Goal: Browse casually

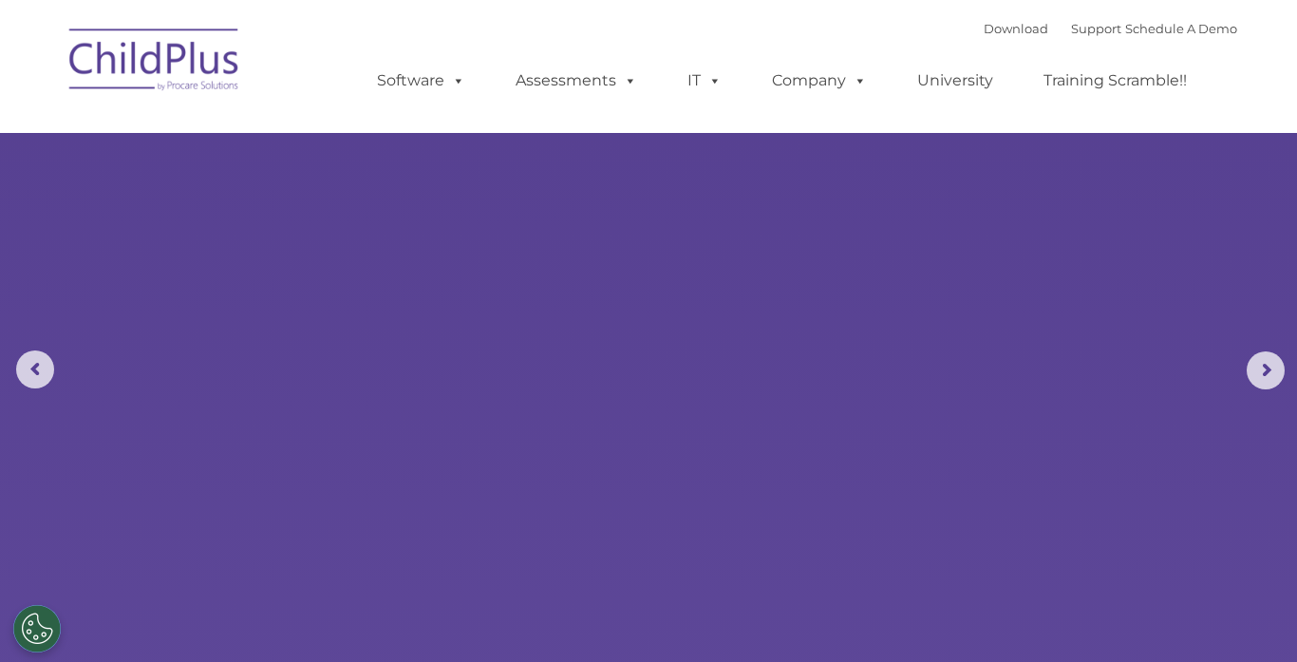
select select "MEDIUM"
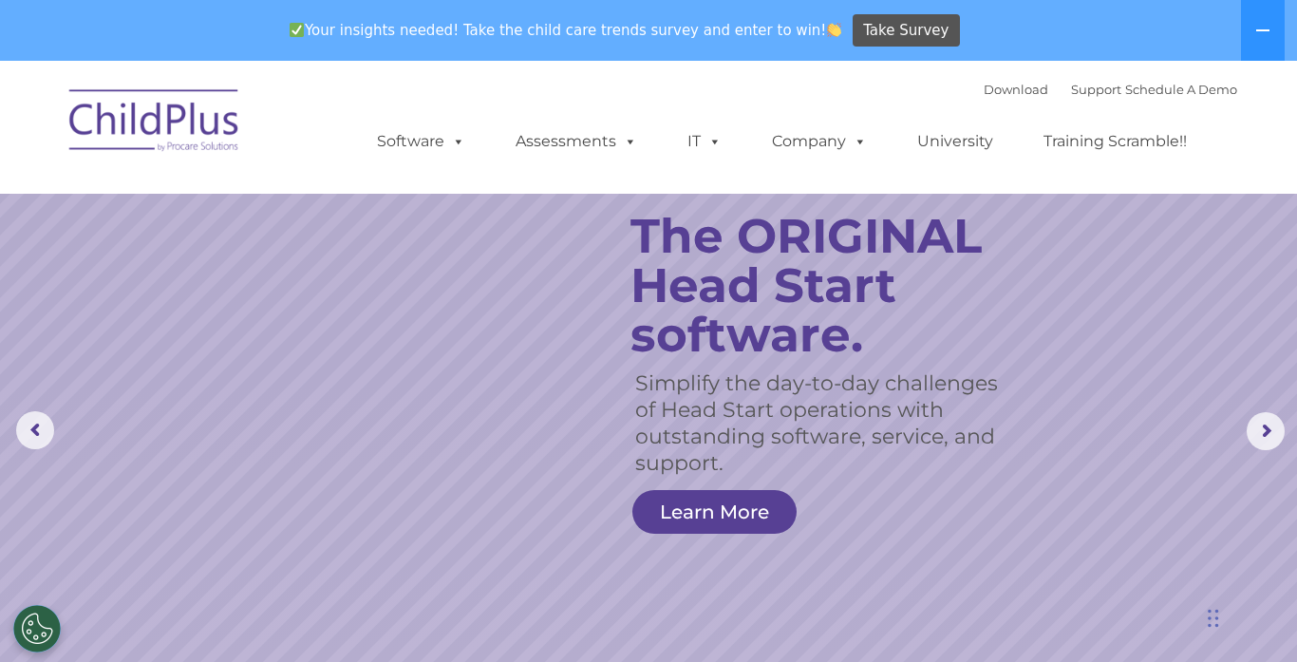
click at [662, 292] on rs-layer "The ORIGINAL Head Start software." at bounding box center [833, 286] width 405 height 148
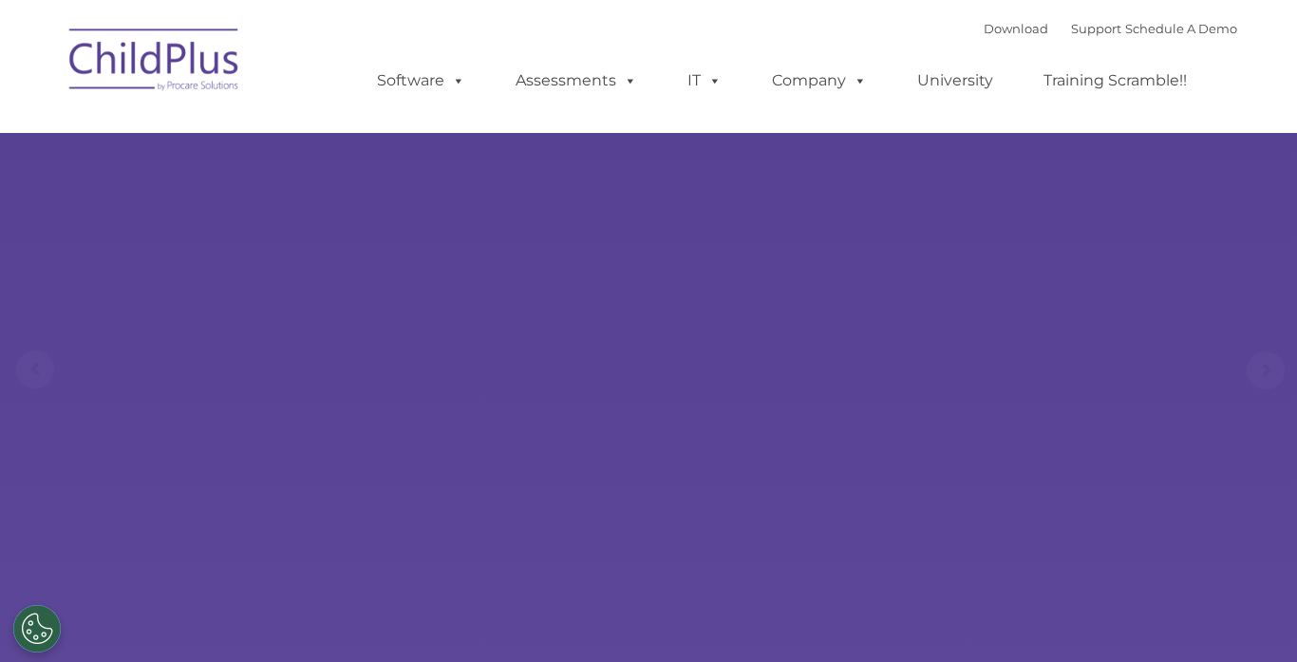
click at [197, 69] on img at bounding box center [155, 62] width 190 height 95
select select "MEDIUM"
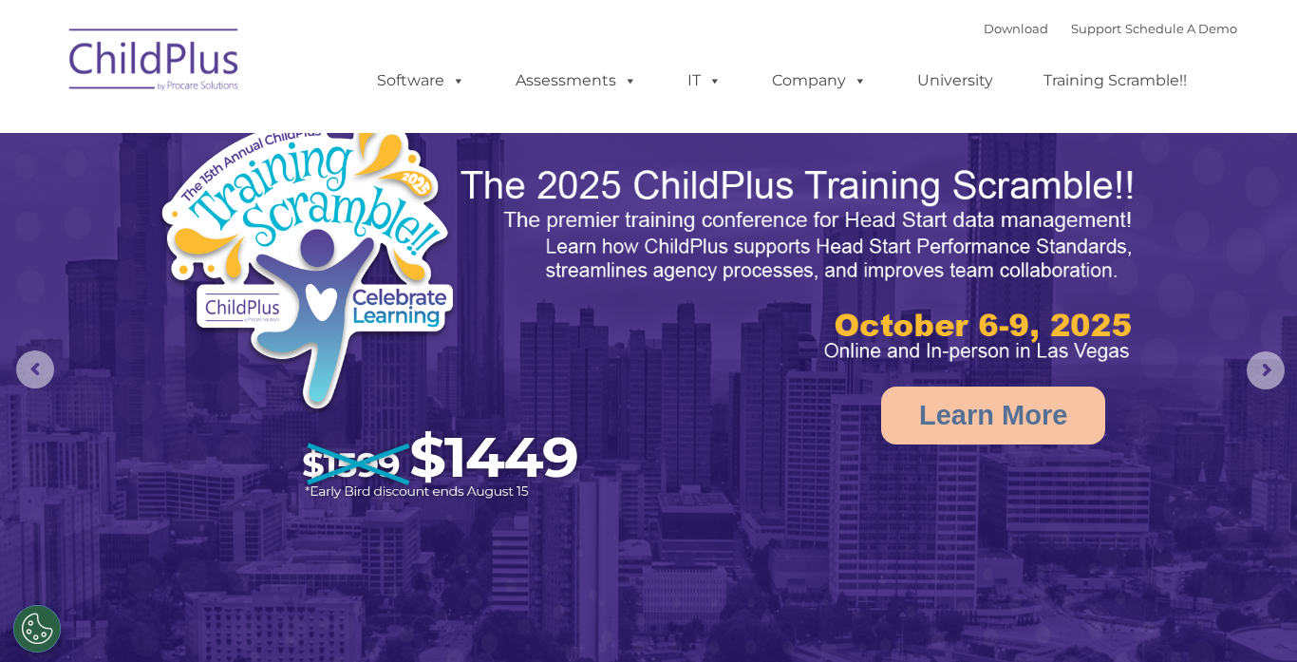
select select "MEDIUM"
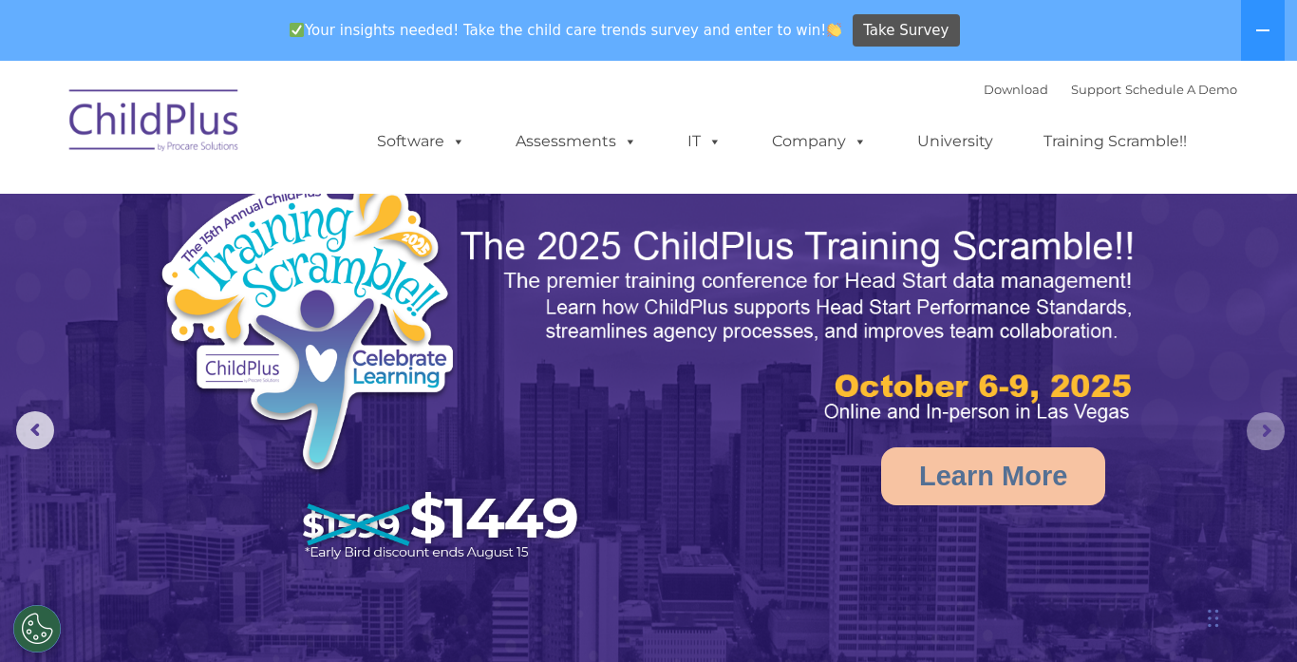
click at [1266, 429] on rs-arrow at bounding box center [1266, 431] width 38 height 38
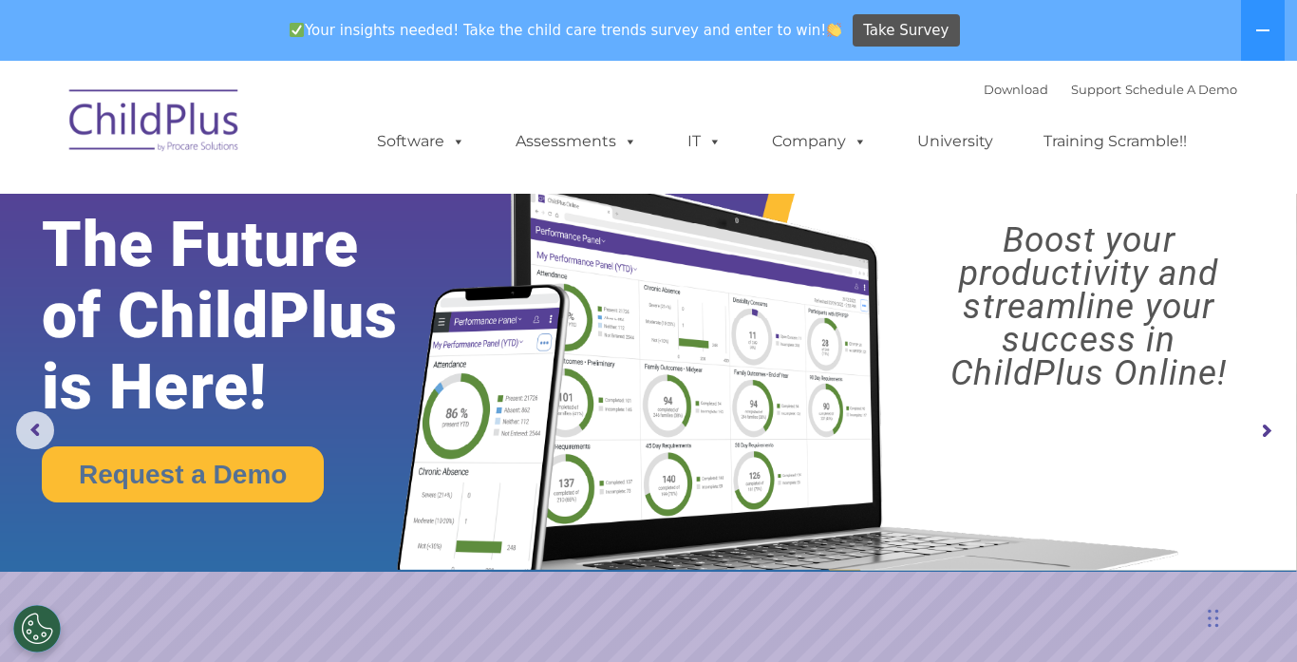
click at [1266, 429] on rs-arrow at bounding box center [1266, 431] width 38 height 38
